Goal: Task Accomplishment & Management: Complete application form

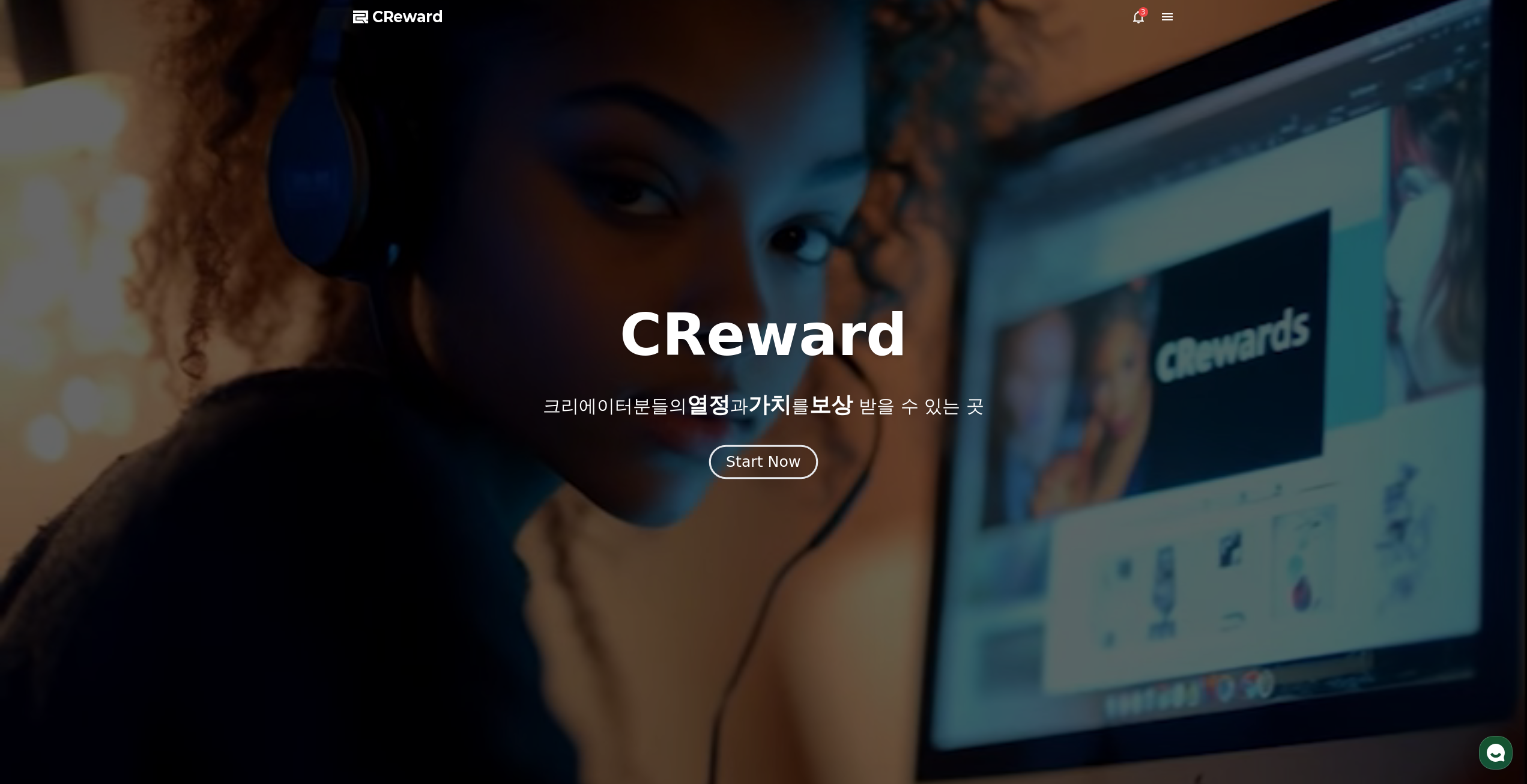
click at [794, 465] on div "Start Now" at bounding box center [764, 462] width 75 height 20
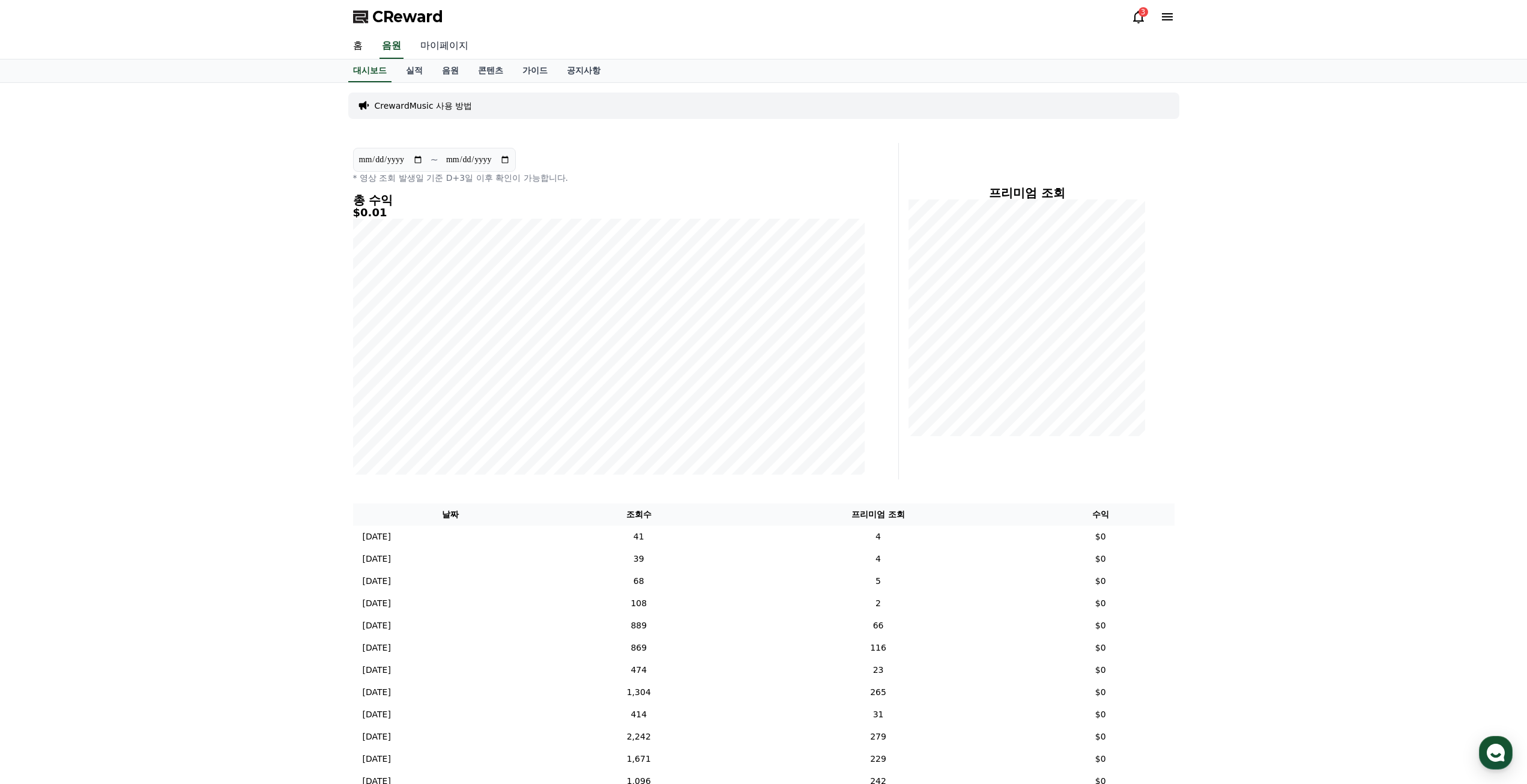
click at [462, 45] on link "마이페이지" at bounding box center [444, 46] width 67 height 25
select select "**********"
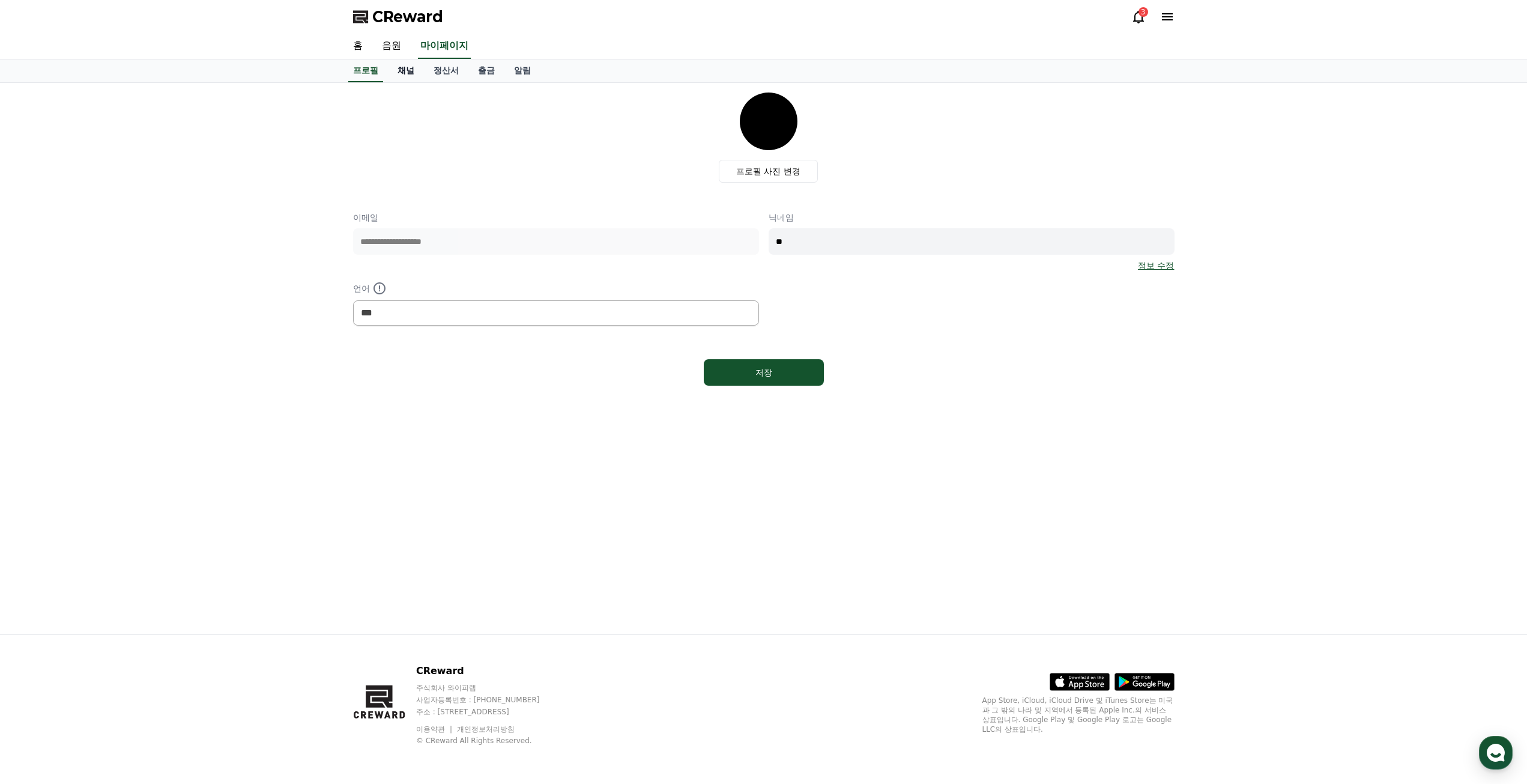
click at [416, 72] on link "채널" at bounding box center [406, 71] width 36 height 23
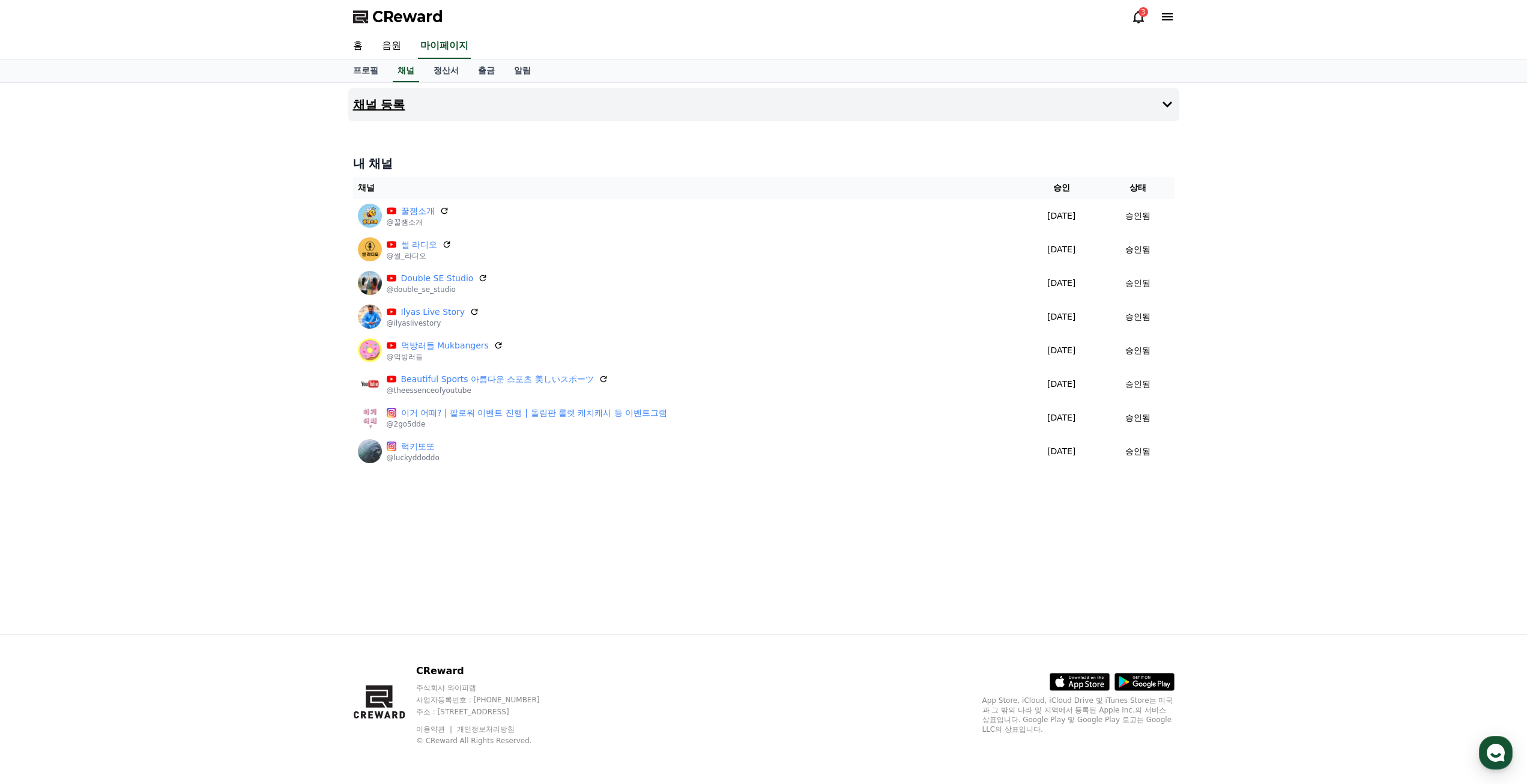
click at [409, 110] on button "채널 등록" at bounding box center [764, 104] width 831 height 34
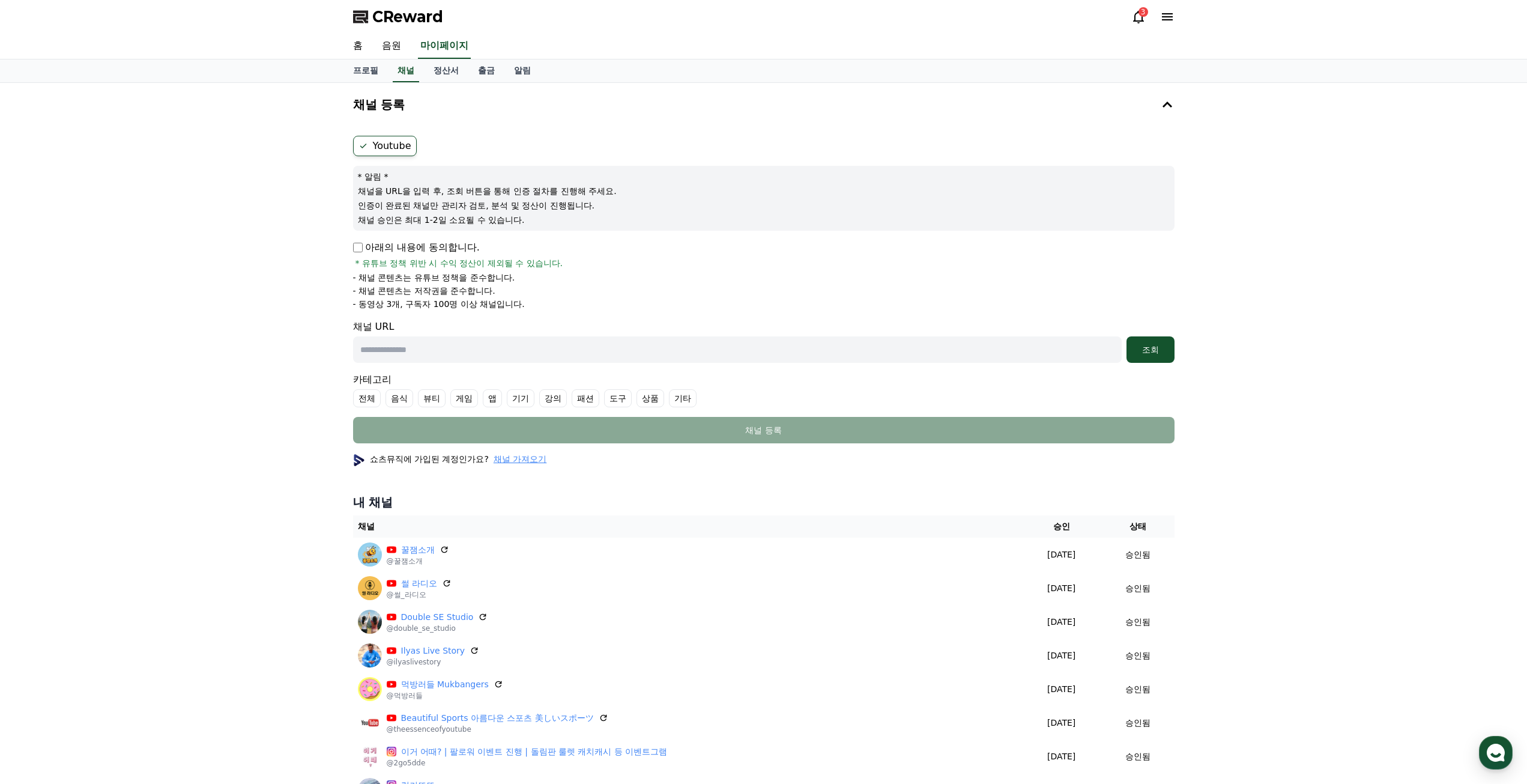
click at [418, 257] on span "* 유튜브 정책 위반 시 수익 정산이 제외될 수 있습니다." at bounding box center [459, 263] width 208 height 12
click at [393, 251] on p "아래의 내용에 동의합니다." at bounding box center [417, 247] width 127 height 14
click at [365, 249] on p "아래의 내용에 동의합니다." at bounding box center [417, 247] width 127 height 14
click at [358, 252] on p "아래의 내용에 동의합니다." at bounding box center [417, 247] width 127 height 14
click at [431, 344] on input "text" at bounding box center [737, 349] width 769 height 27
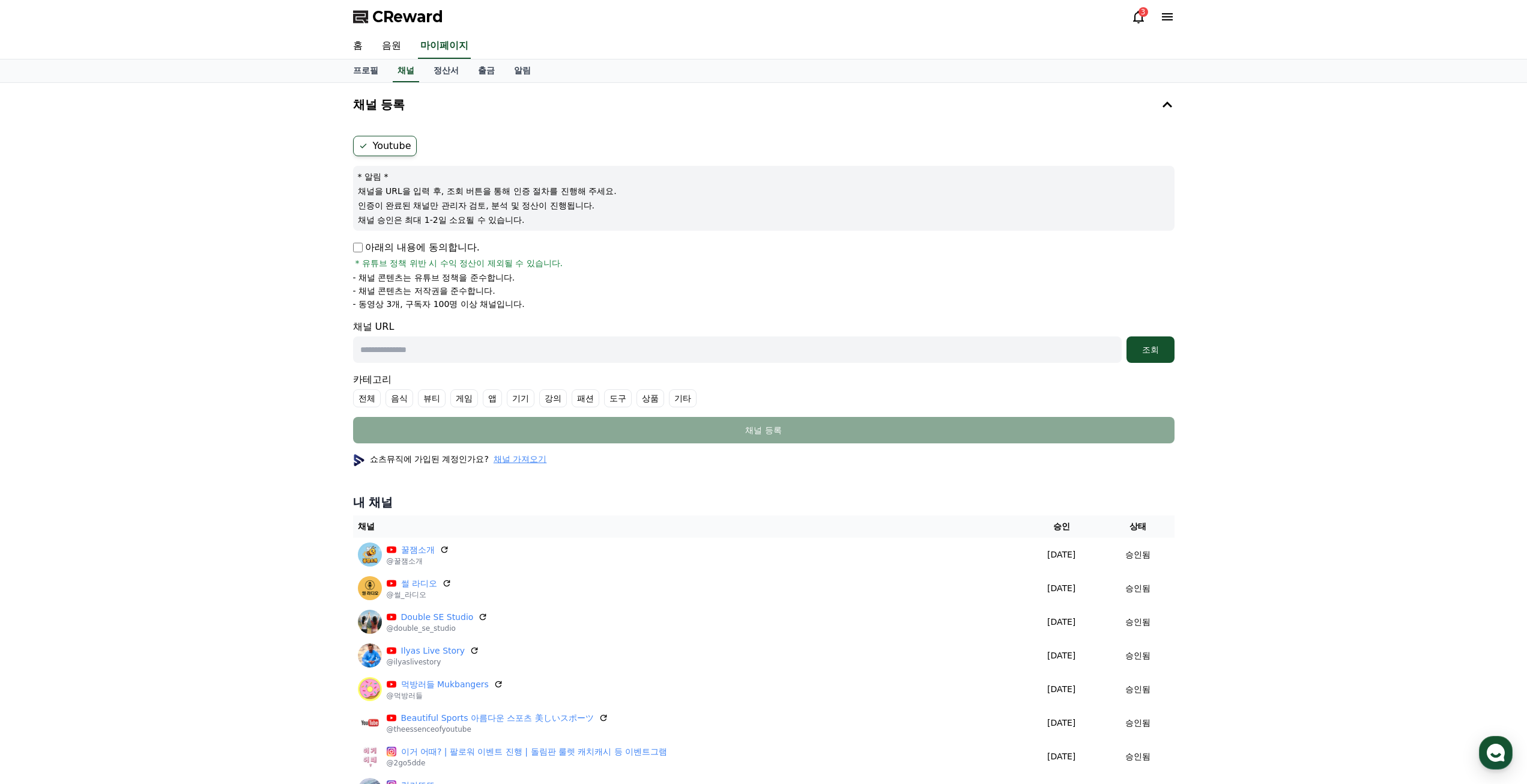
paste input "**********"
type input "**********"
click at [680, 403] on label "기타" at bounding box center [682, 397] width 28 height 18
click at [1151, 341] on button "조회" at bounding box center [1151, 349] width 48 height 27
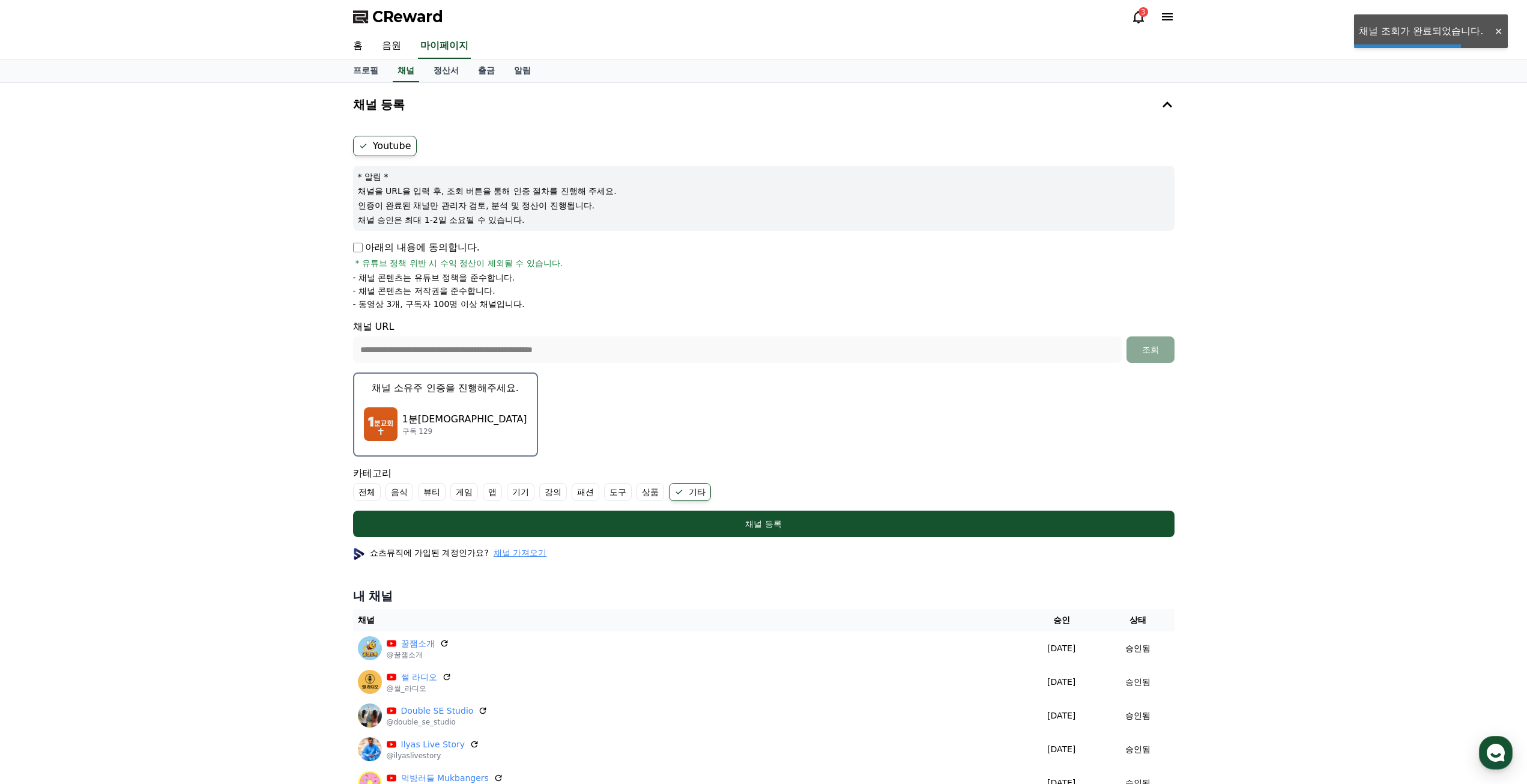
click at [491, 412] on div "1분교회 구독 129" at bounding box center [445, 424] width 163 height 48
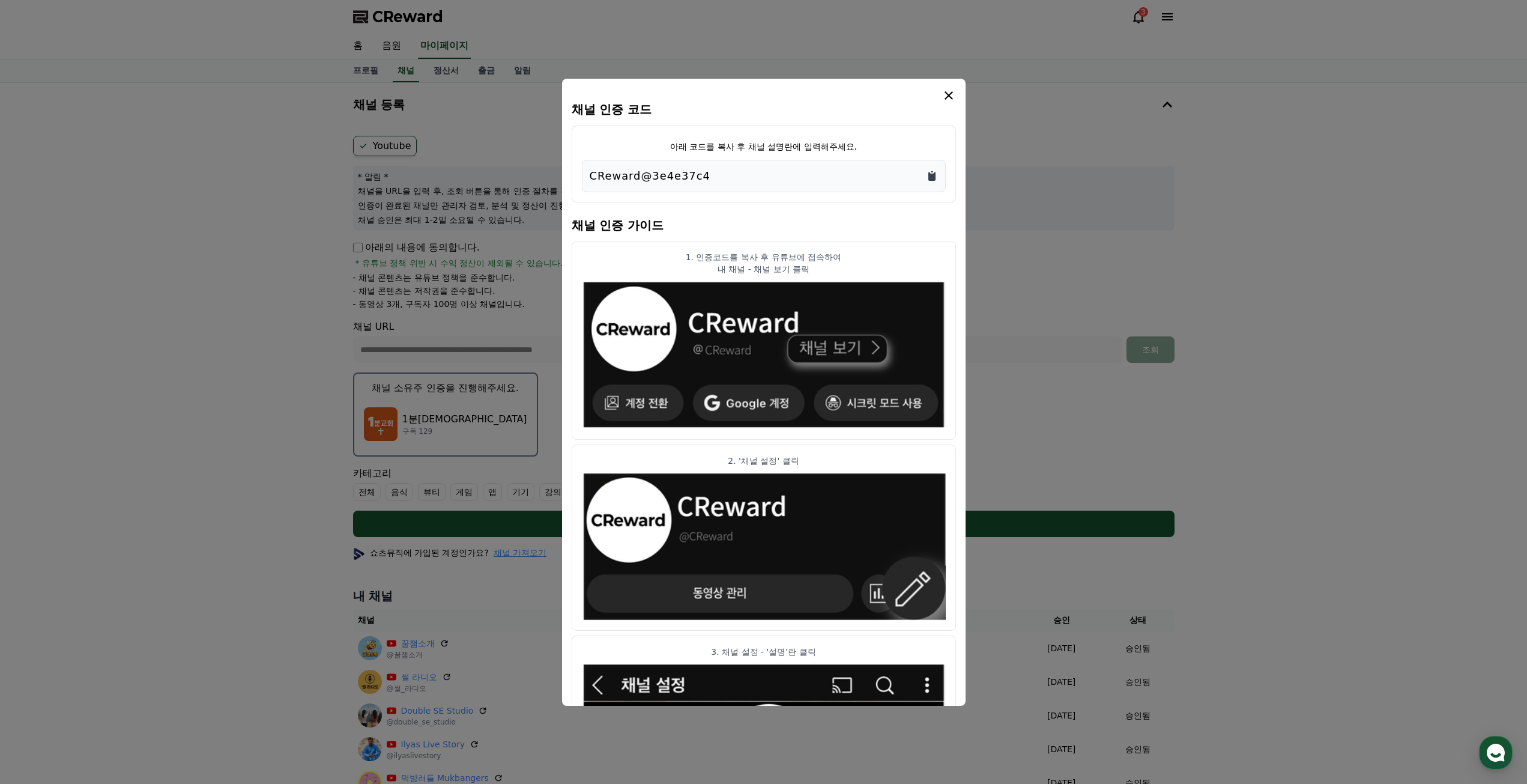
click at [931, 178] on icon "Copy to clipboard" at bounding box center [932, 176] width 8 height 9
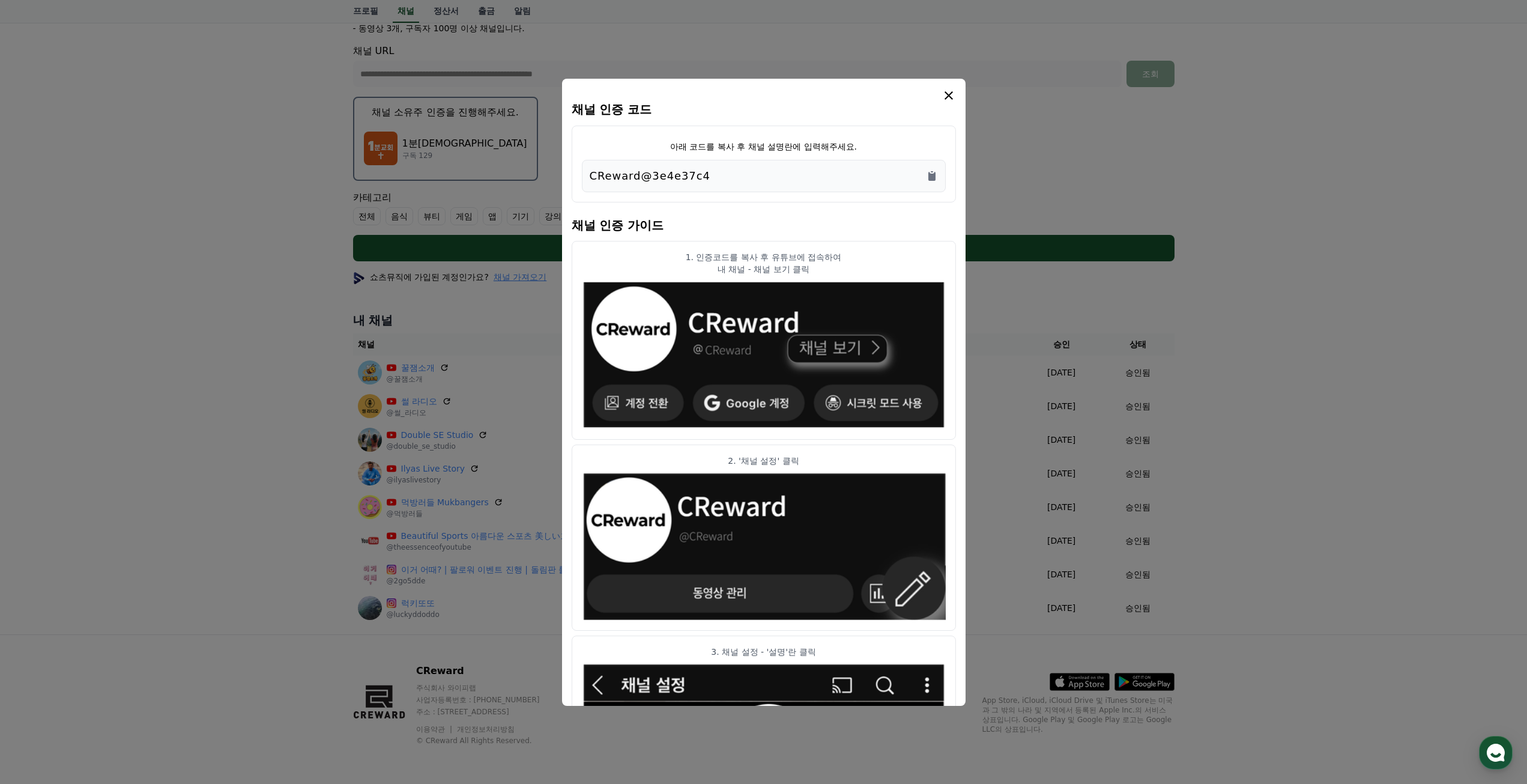
click at [944, 97] on icon "modal" at bounding box center [948, 95] width 14 height 14
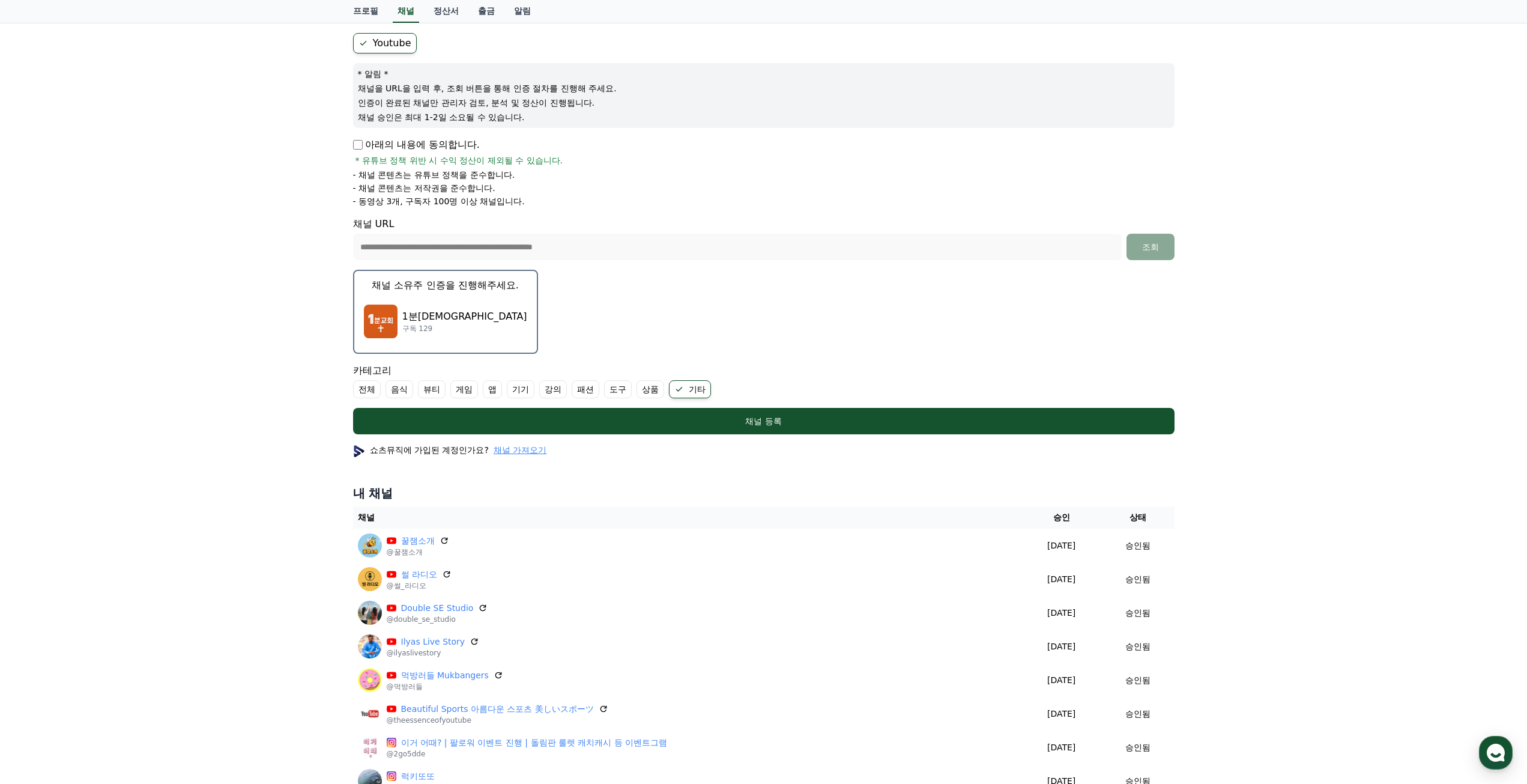
scroll to position [95, 0]
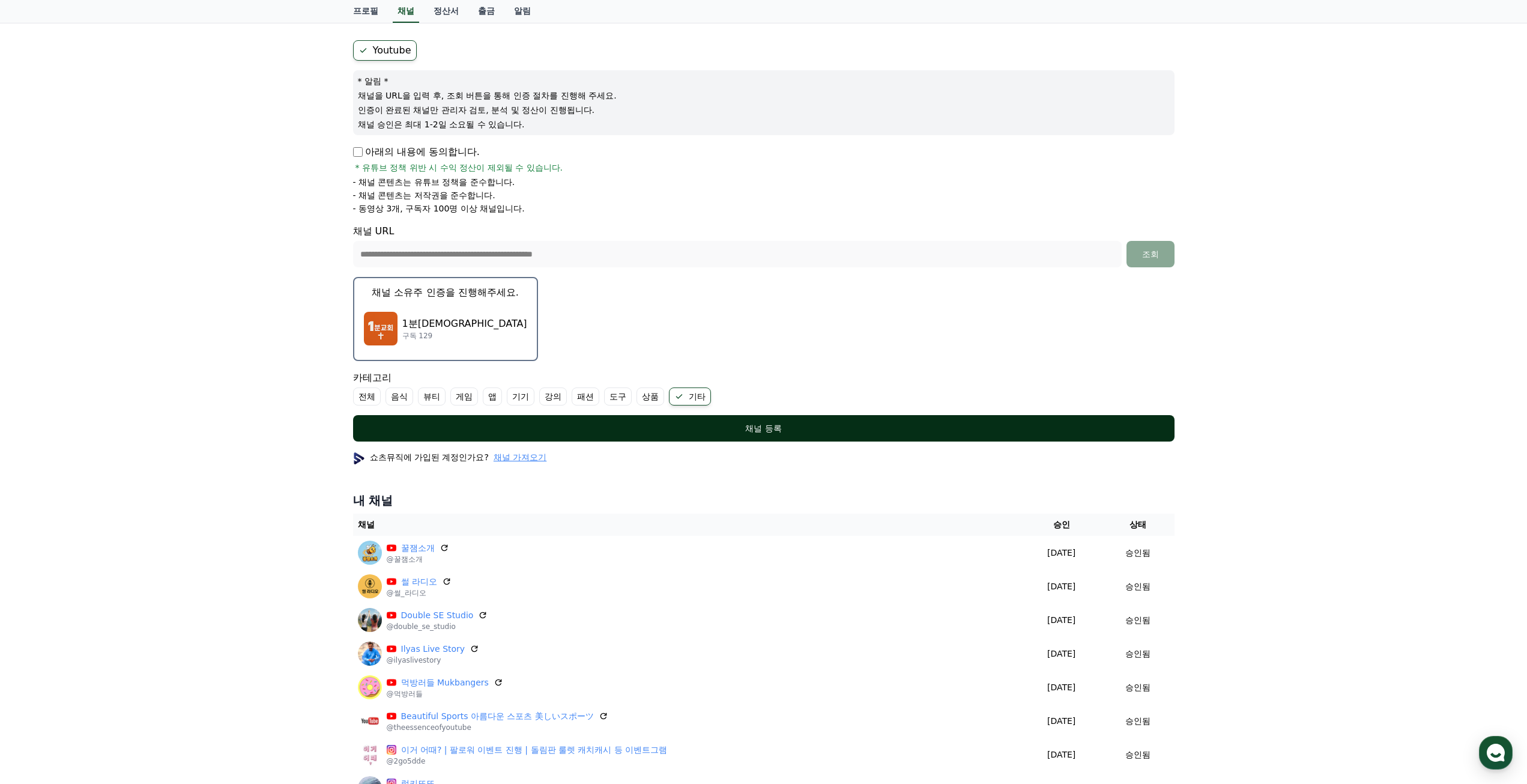
click at [722, 431] on div "채널 등록" at bounding box center [764, 428] width 774 height 12
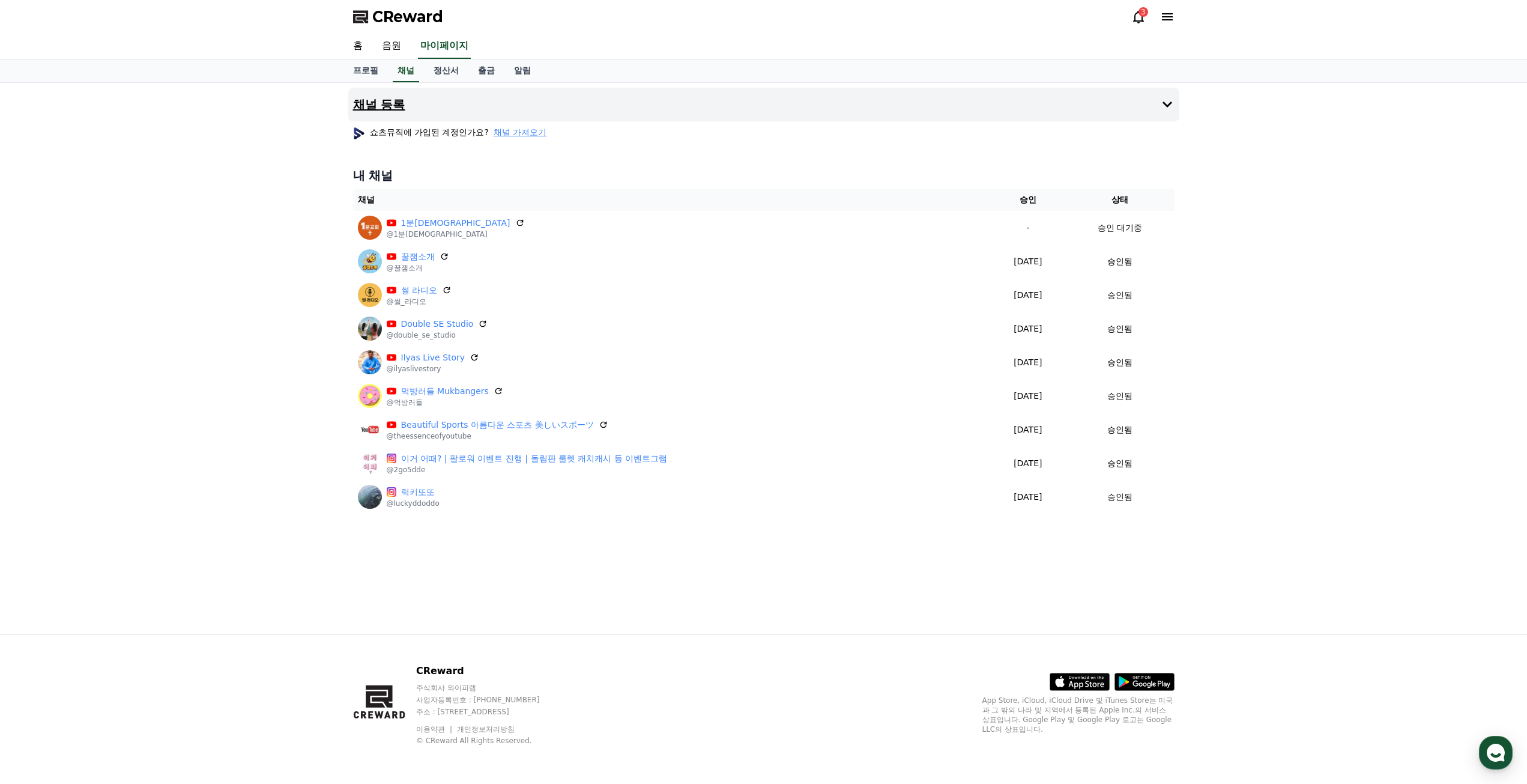
click at [404, 106] on h4 "채널 등록" at bounding box center [379, 105] width 52 height 13
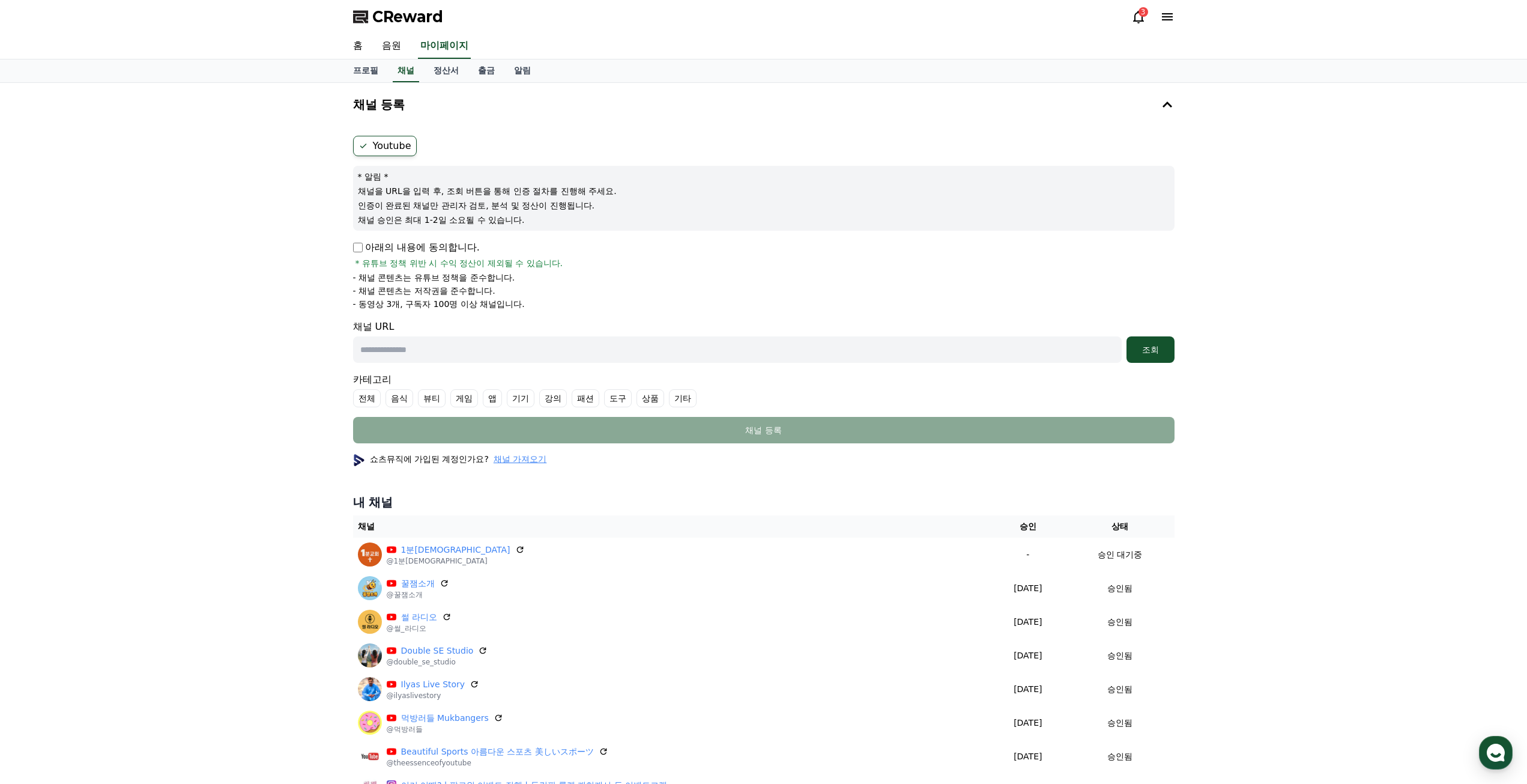
click at [376, 245] on p "아래의 내용에 동의합니다." at bounding box center [417, 247] width 127 height 14
click at [519, 357] on input "text" at bounding box center [737, 349] width 769 height 27
paste input "**********"
type input "**********"
click at [684, 398] on label "기타" at bounding box center [682, 397] width 28 height 18
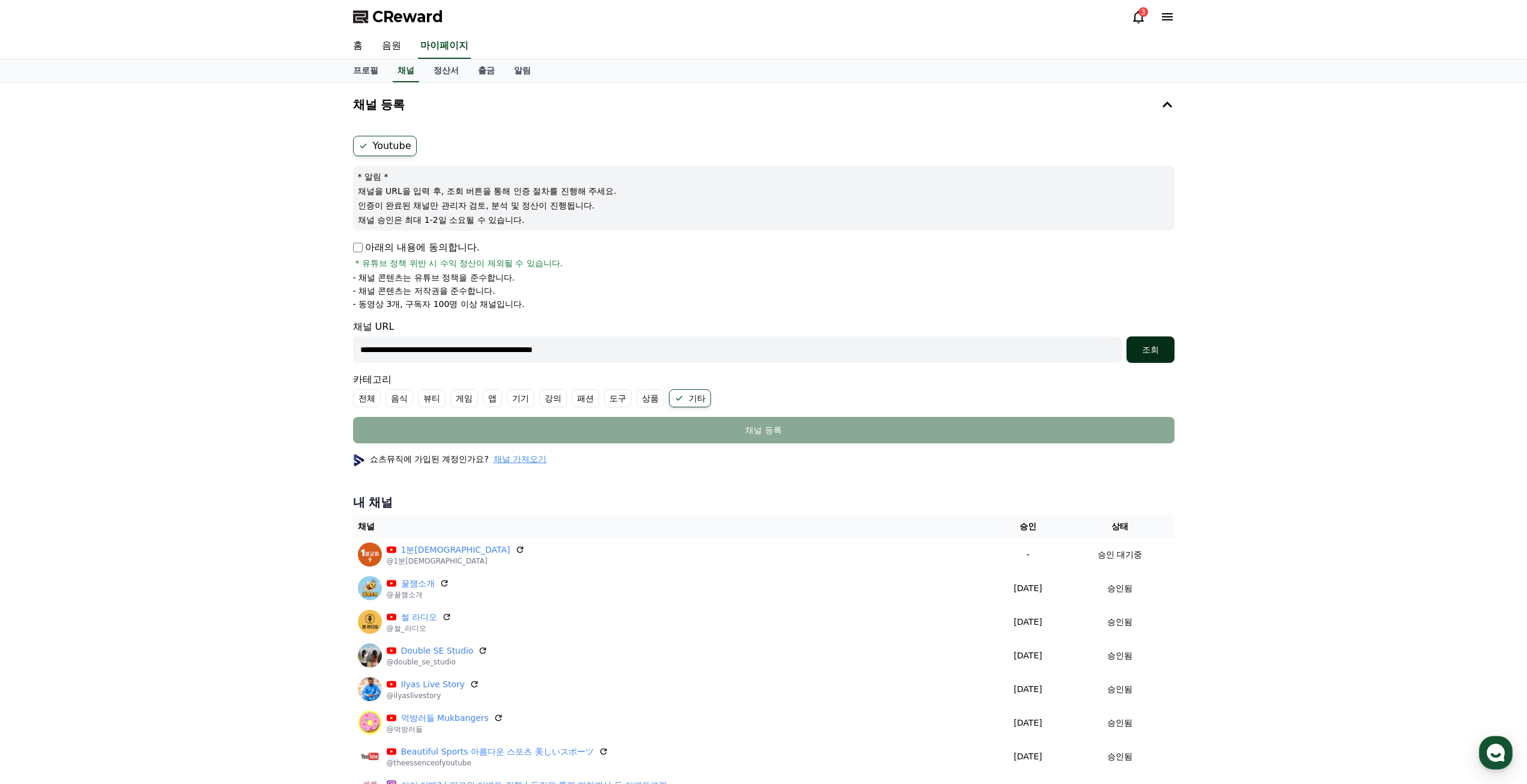
click at [1164, 347] on div "조회" at bounding box center [1151, 349] width 38 height 12
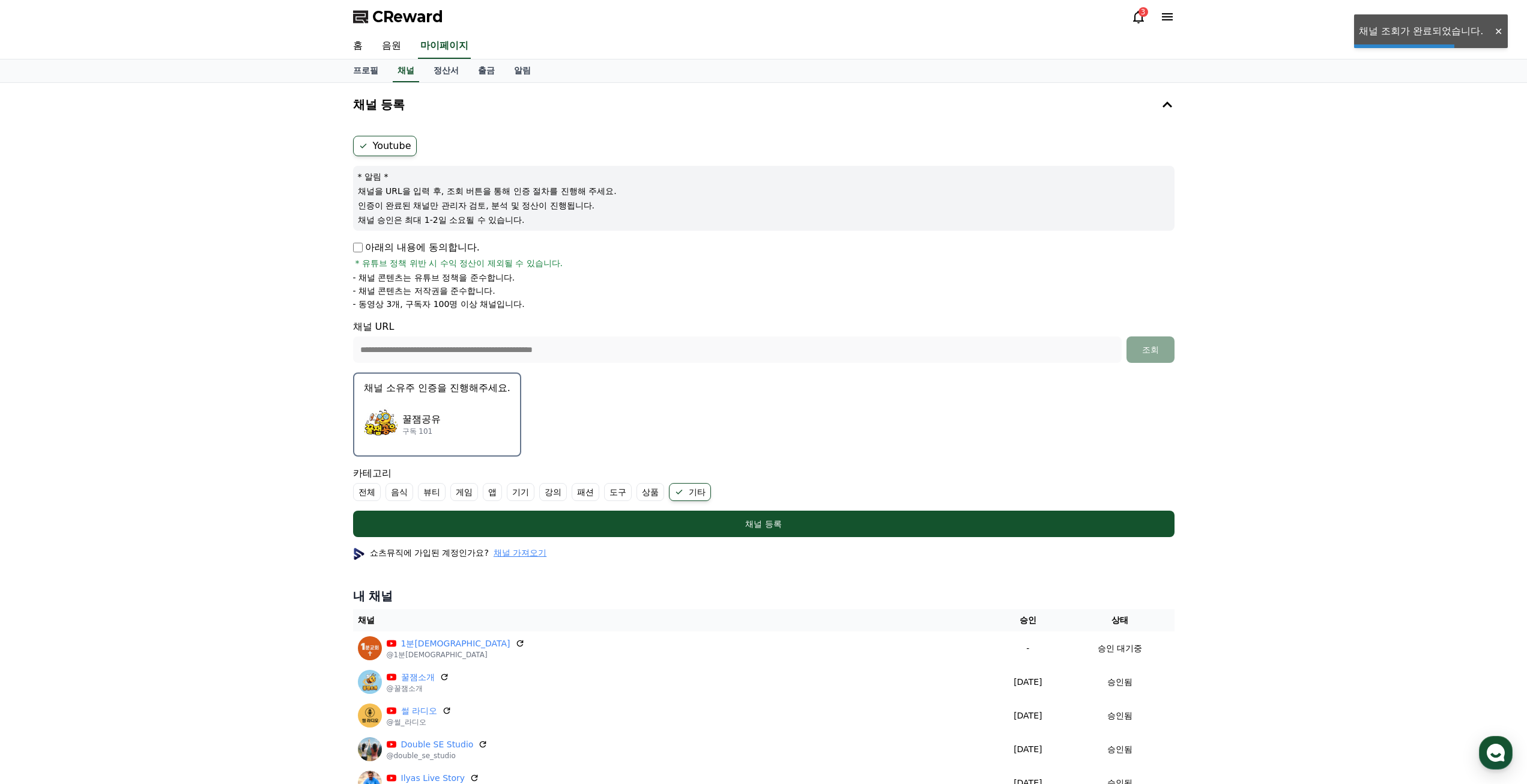
click at [471, 424] on div "꿀잼공유 구독 101" at bounding box center [437, 424] width 147 height 48
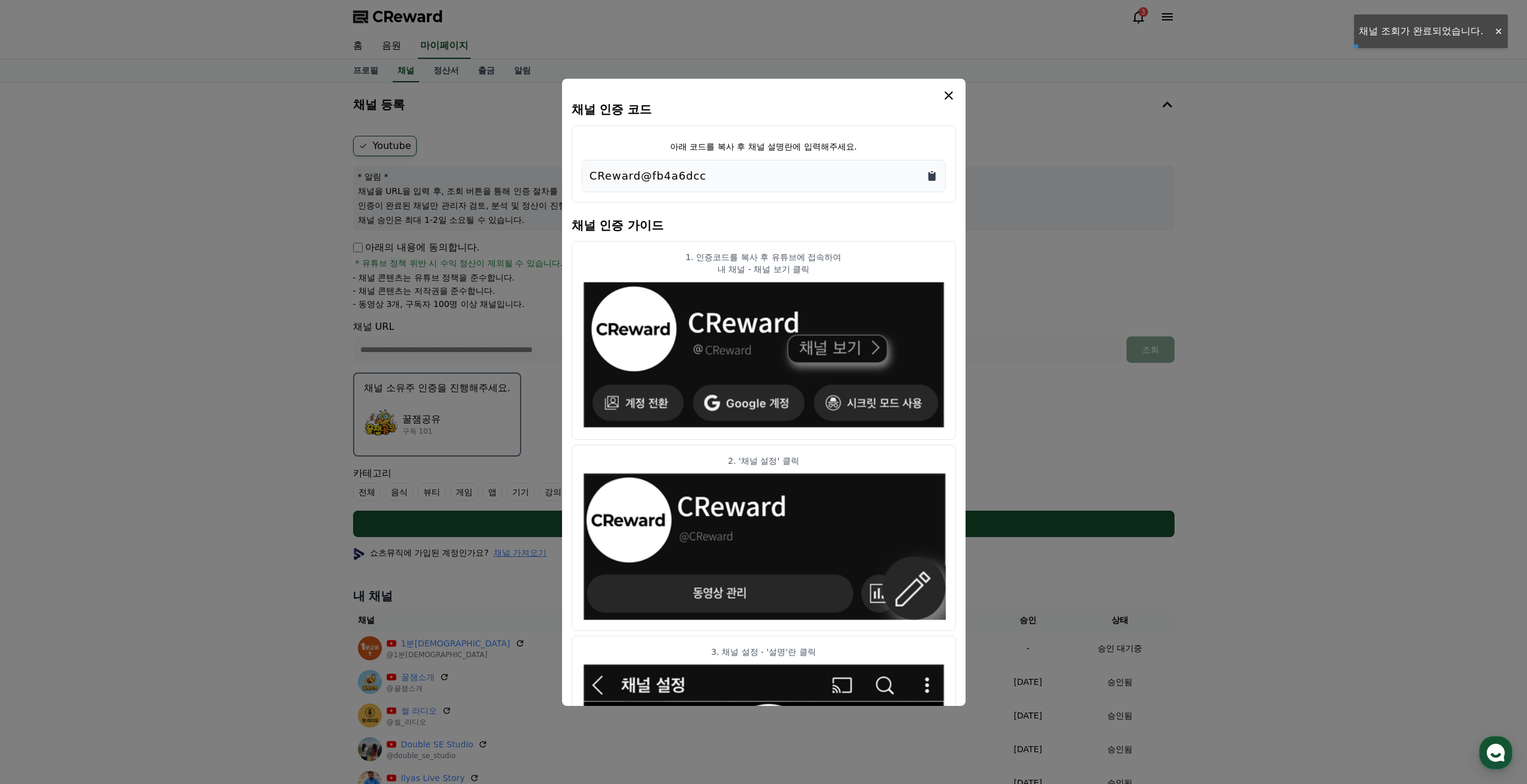
click at [930, 173] on icon "Copy to clipboard" at bounding box center [932, 176] width 12 height 12
click at [950, 92] on icon "modal" at bounding box center [948, 95] width 14 height 14
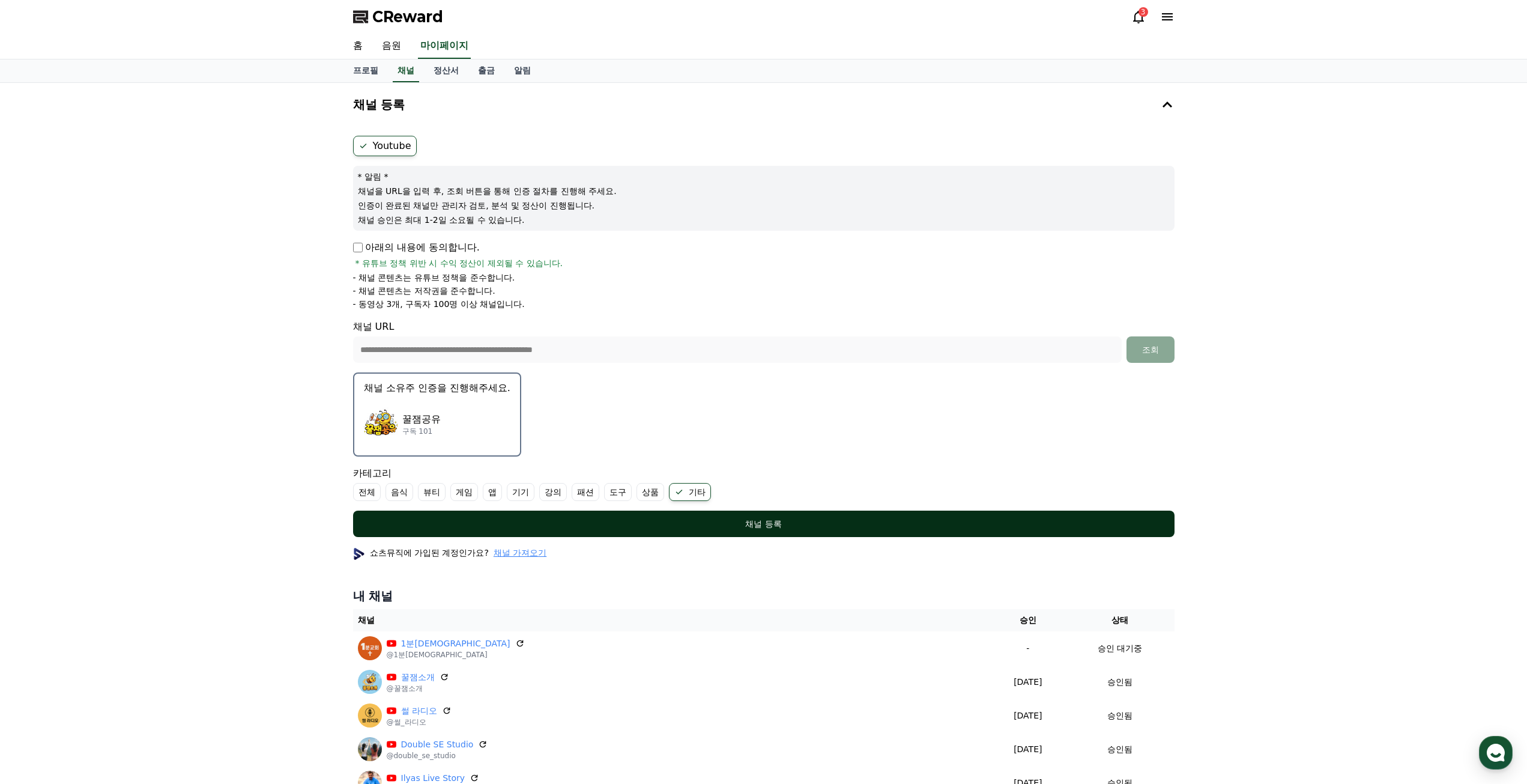
click at [705, 522] on div "채널 등록" at bounding box center [764, 523] width 774 height 12
